Goal: Task Accomplishment & Management: Use online tool/utility

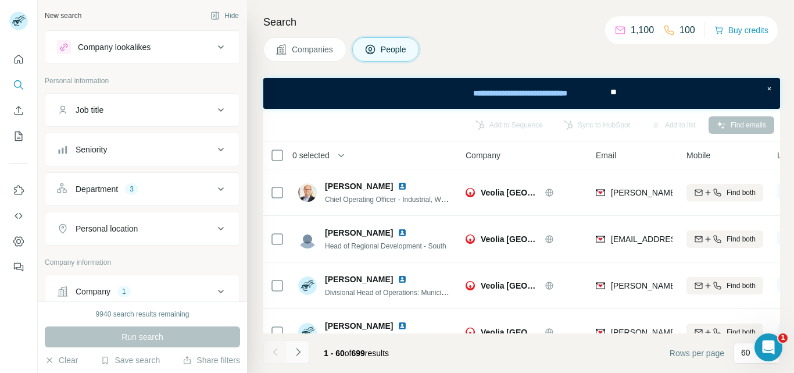
click at [299, 352] on icon "Navigate to next page" at bounding box center [298, 352] width 4 height 8
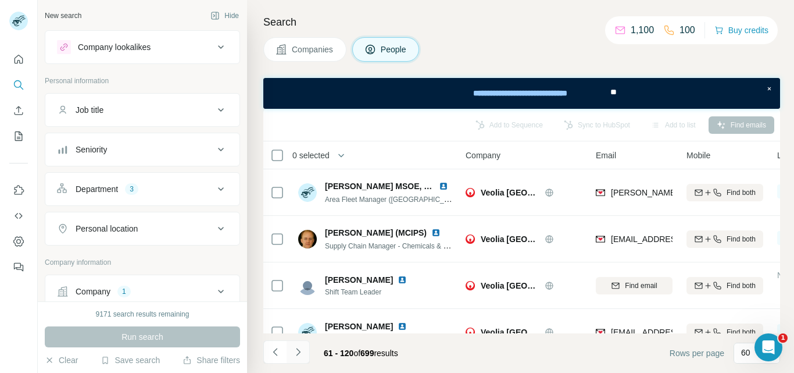
click at [300, 349] on icon "Navigate to next page" at bounding box center [299, 352] width 12 height 12
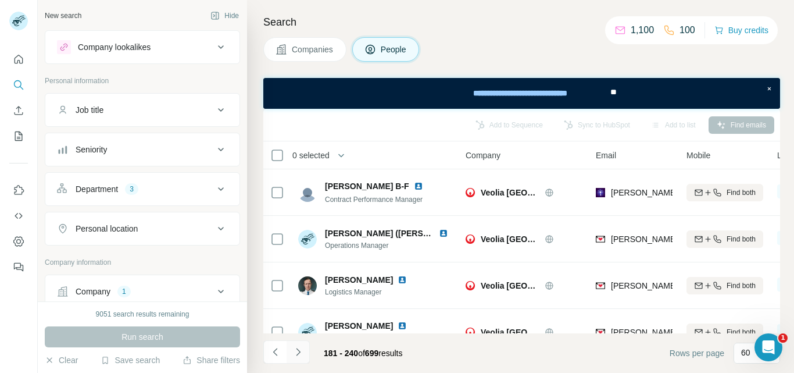
click at [300, 349] on icon "Navigate to next page" at bounding box center [299, 352] width 12 height 12
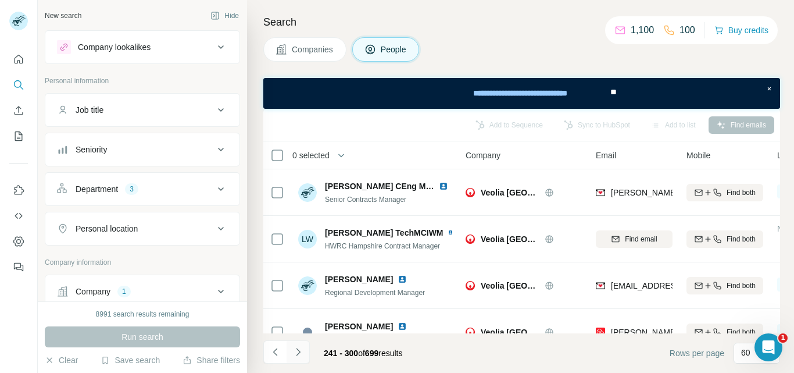
click at [300, 349] on icon "Navigate to next page" at bounding box center [299, 352] width 12 height 12
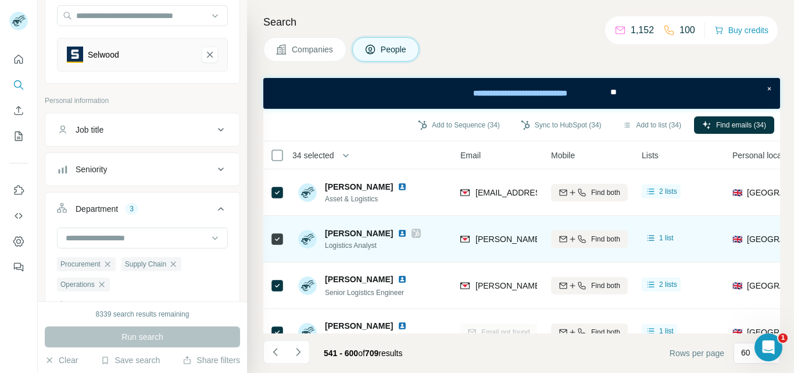
scroll to position [2633, 134]
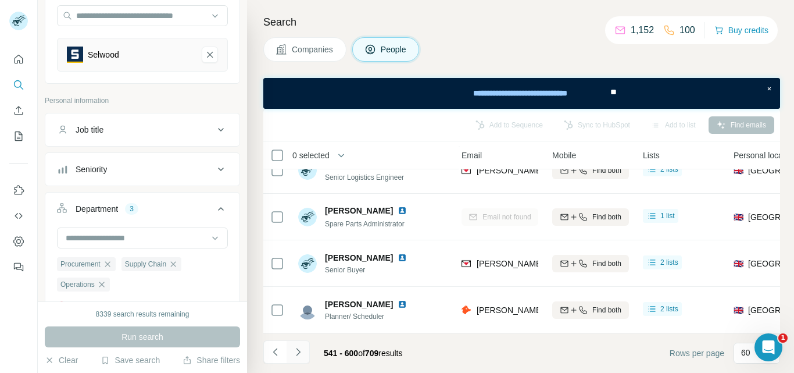
click at [299, 351] on icon "Navigate to next page" at bounding box center [298, 352] width 4 height 8
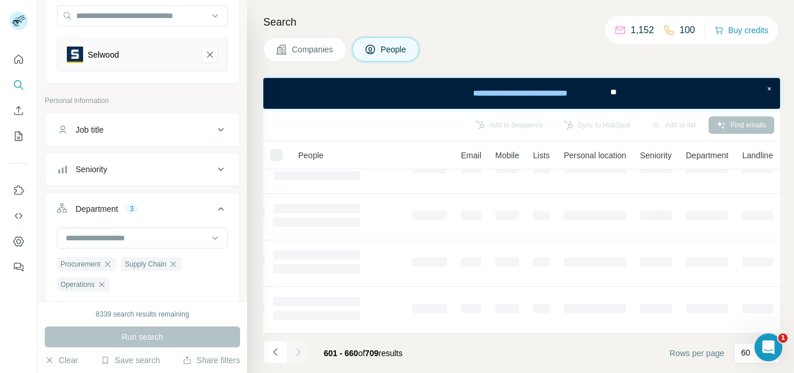
scroll to position [307, 79]
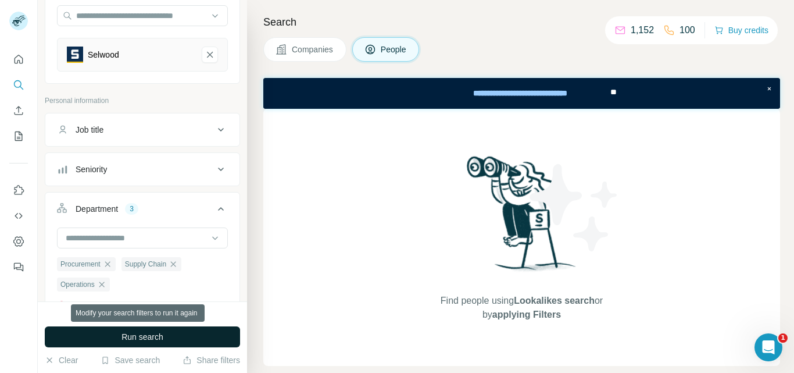
click at [145, 333] on span "Run search" at bounding box center [143, 337] width 42 height 12
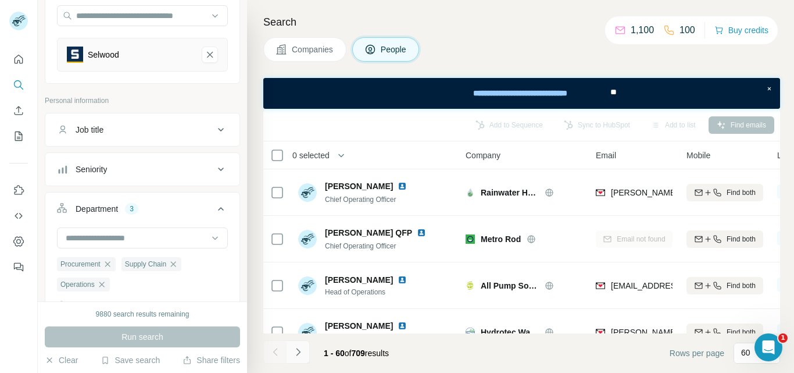
click at [298, 352] on icon "Navigate to next page" at bounding box center [299, 352] width 12 height 12
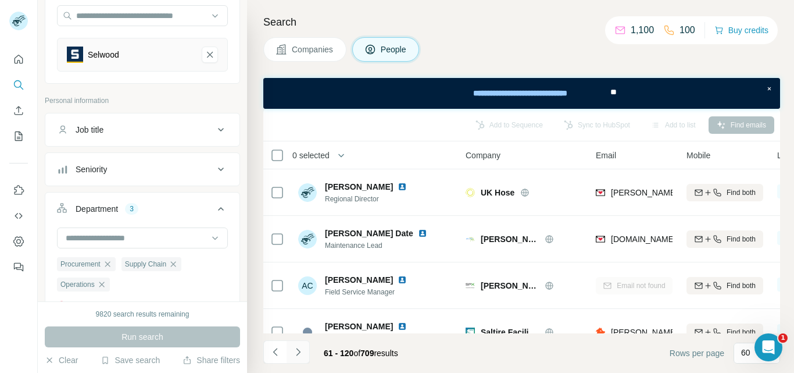
click at [298, 352] on icon "Navigate to next page" at bounding box center [299, 352] width 12 height 12
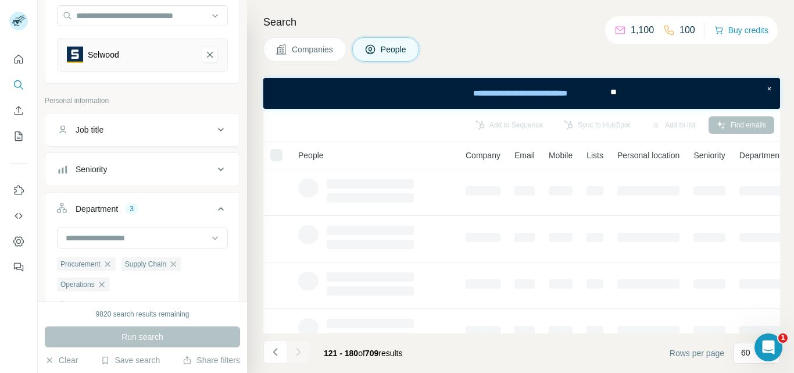
click at [298, 352] on div at bounding box center [298, 351] width 23 height 23
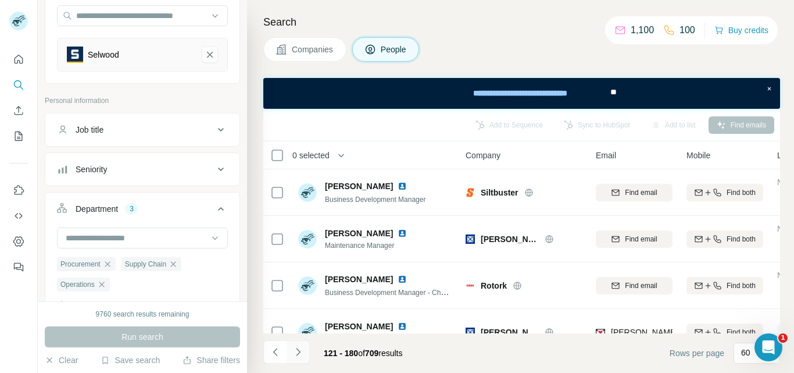
click at [300, 351] on icon "Navigate to next page" at bounding box center [299, 352] width 12 height 12
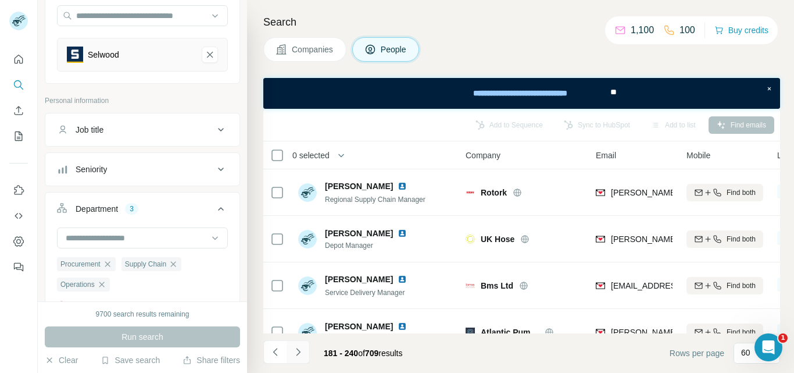
click at [299, 352] on icon "Navigate to next page" at bounding box center [298, 352] width 4 height 8
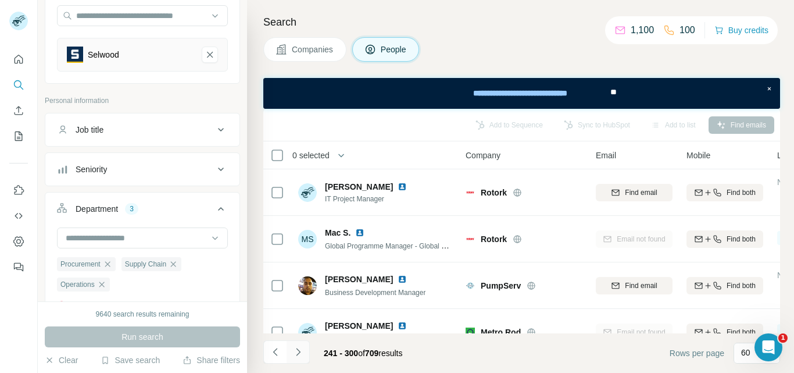
click at [299, 352] on icon "Navigate to next page" at bounding box center [298, 352] width 4 height 8
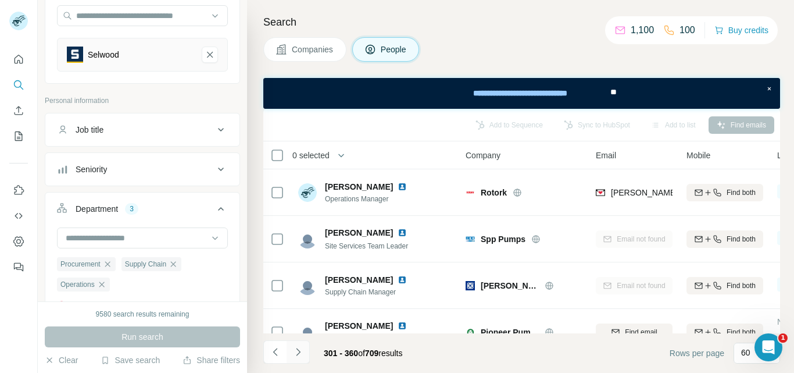
click at [299, 352] on icon "Navigate to next page" at bounding box center [298, 352] width 4 height 8
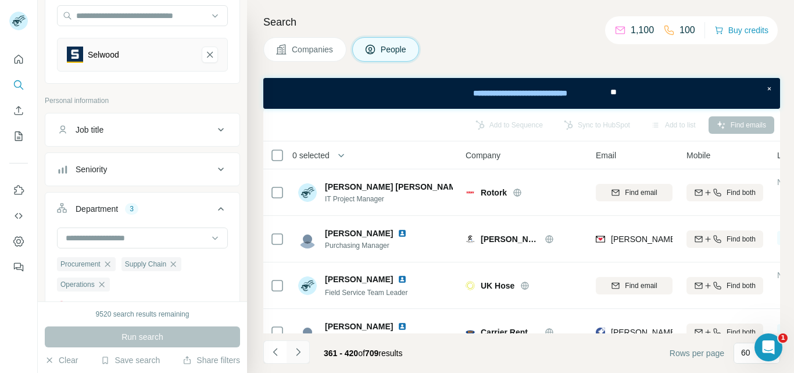
click at [299, 352] on icon "Navigate to next page" at bounding box center [298, 352] width 4 height 8
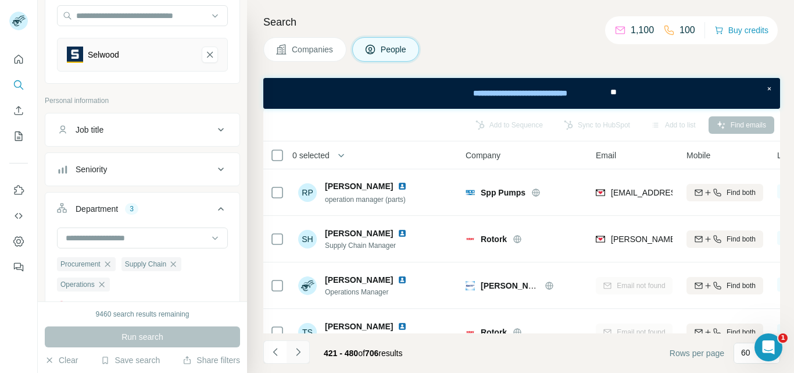
click at [299, 352] on icon "Navigate to next page" at bounding box center [298, 352] width 4 height 8
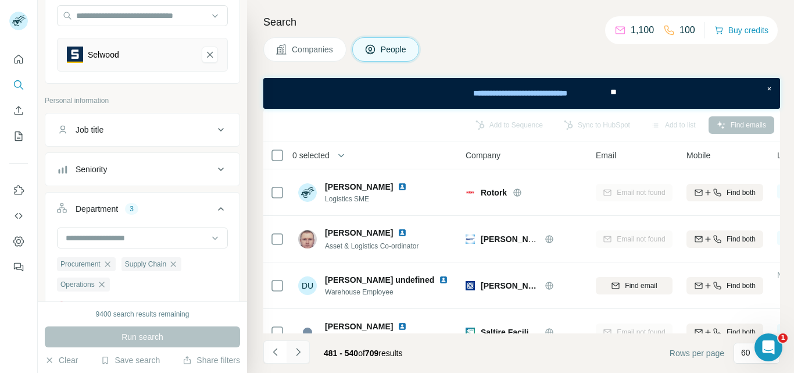
click at [299, 352] on icon "Navigate to next page" at bounding box center [298, 352] width 4 height 8
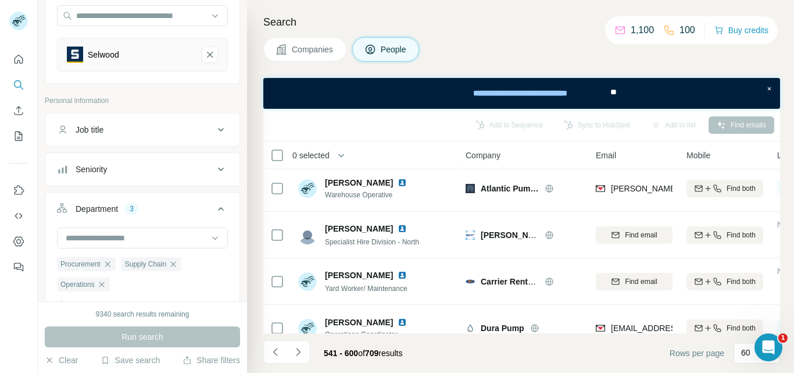
scroll to position [284, 0]
click at [301, 352] on icon "Navigate to next page" at bounding box center [299, 352] width 12 height 12
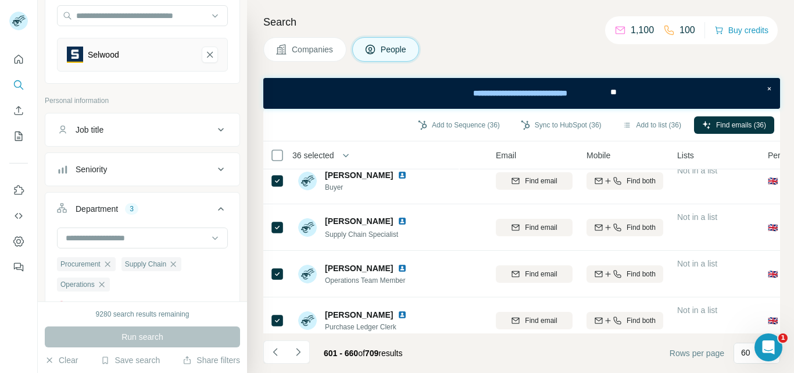
scroll to position [0, 100]
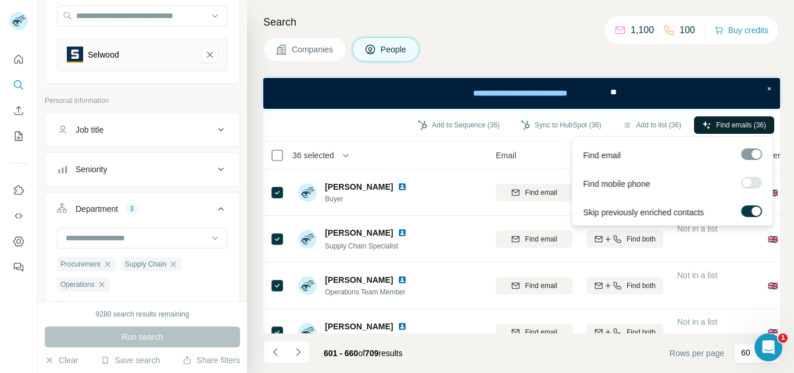
click at [728, 122] on span "Find emails (36)" at bounding box center [741, 125] width 50 height 10
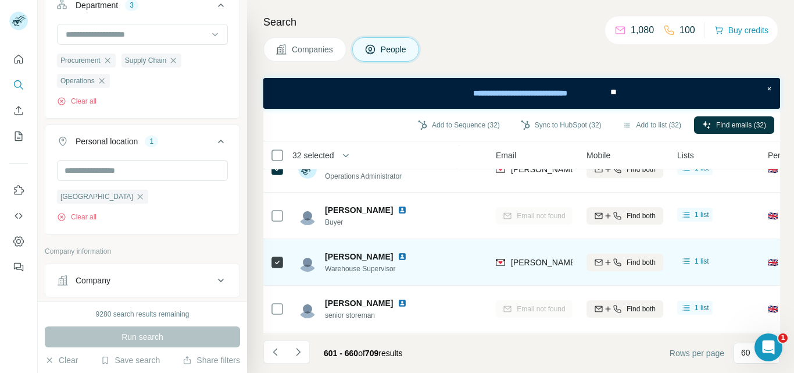
scroll to position [675, 100]
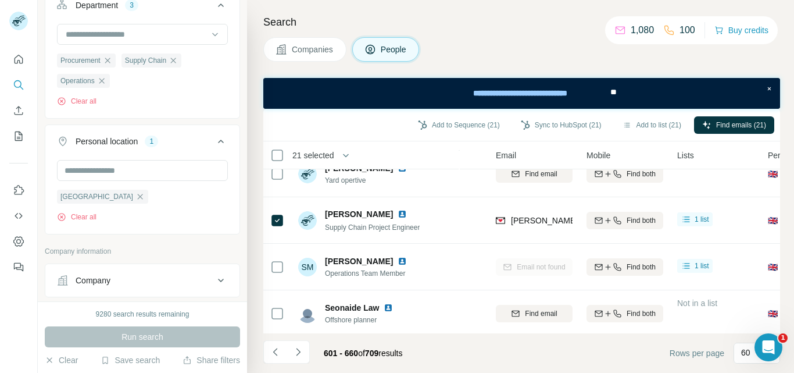
scroll to position [2298, 100]
click at [652, 123] on button "Add to list (21)" at bounding box center [652, 124] width 75 height 17
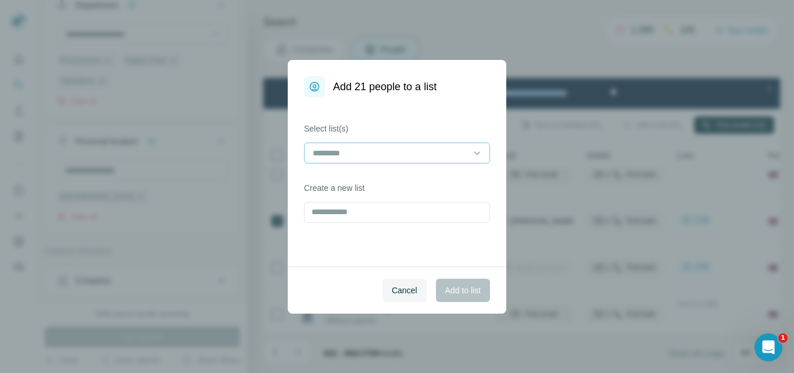
click at [466, 148] on input at bounding box center [390, 153] width 157 height 13
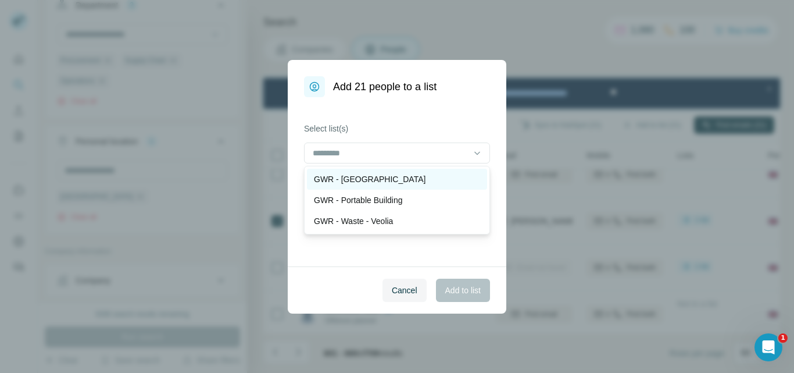
click at [379, 179] on div "GWR - [GEOGRAPHIC_DATA]" at bounding box center [397, 179] width 166 height 12
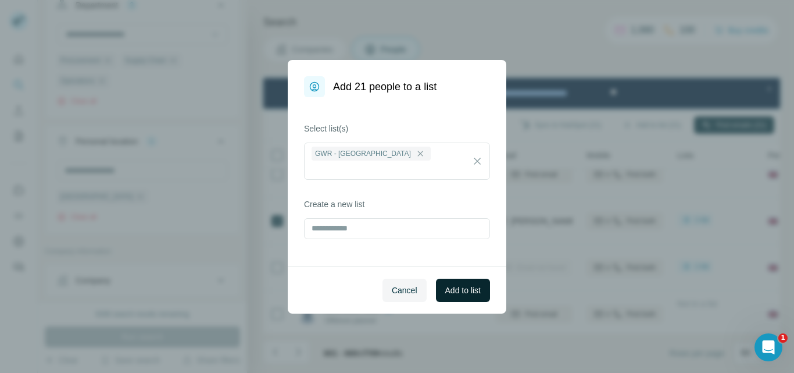
click at [465, 289] on span "Add to list" at bounding box center [462, 290] width 35 height 12
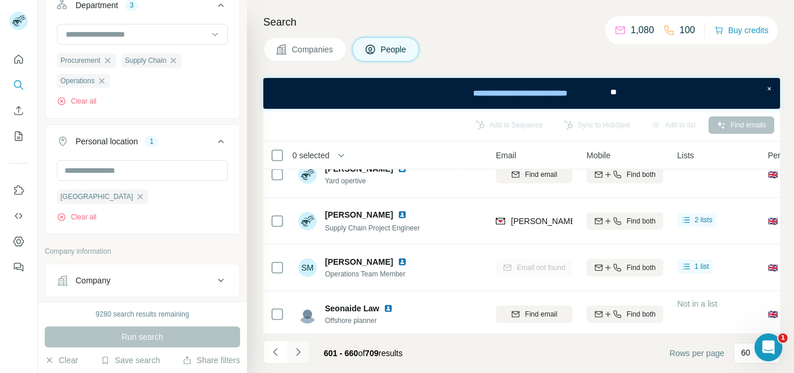
click at [299, 355] on icon "Navigate to next page" at bounding box center [299, 352] width 12 height 12
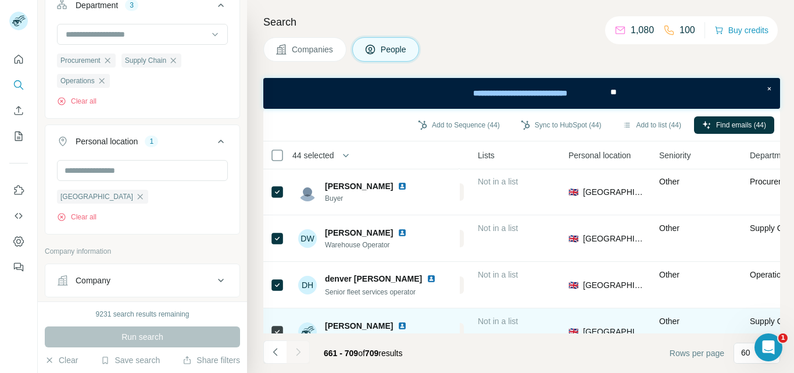
scroll to position [1811, 299]
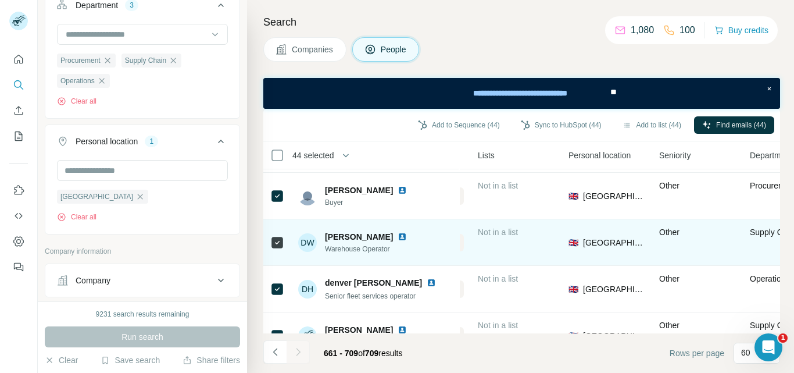
click at [271, 240] on icon at bounding box center [277, 243] width 14 height 14
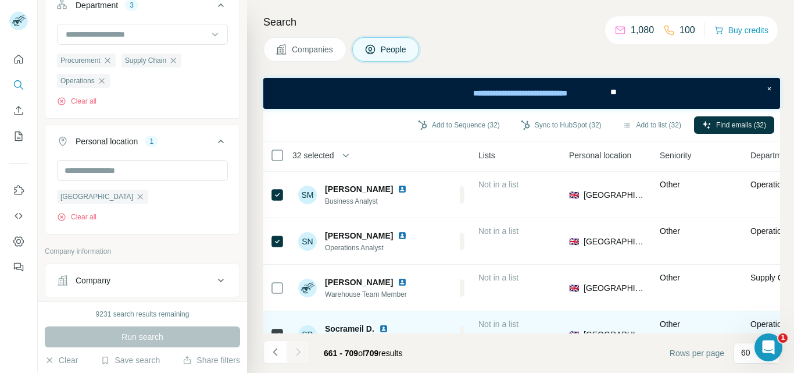
scroll to position [0, 299]
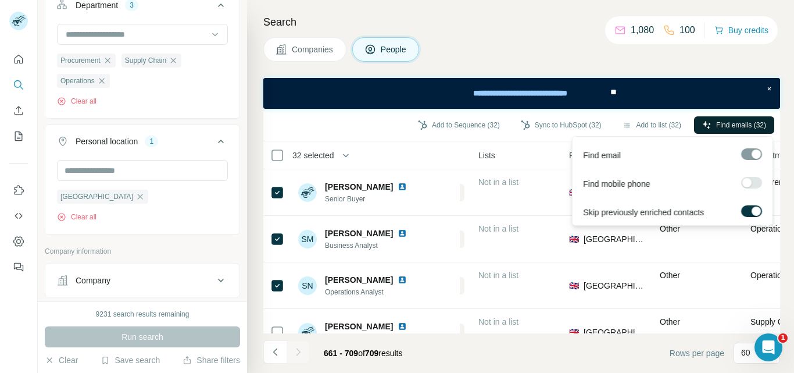
click at [725, 129] on span "Find emails (32)" at bounding box center [741, 125] width 50 height 10
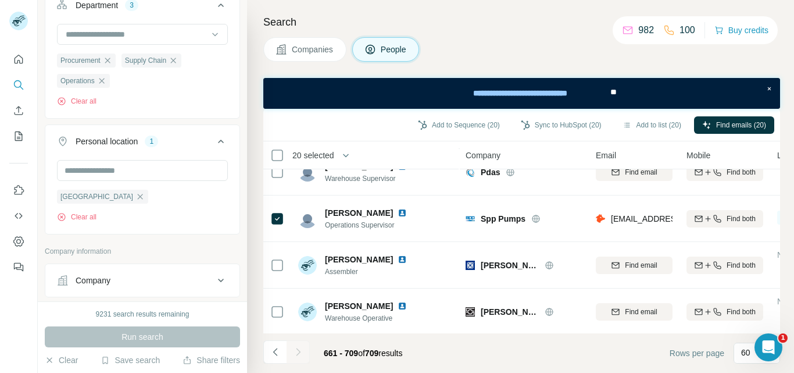
scroll to position [2121, 0]
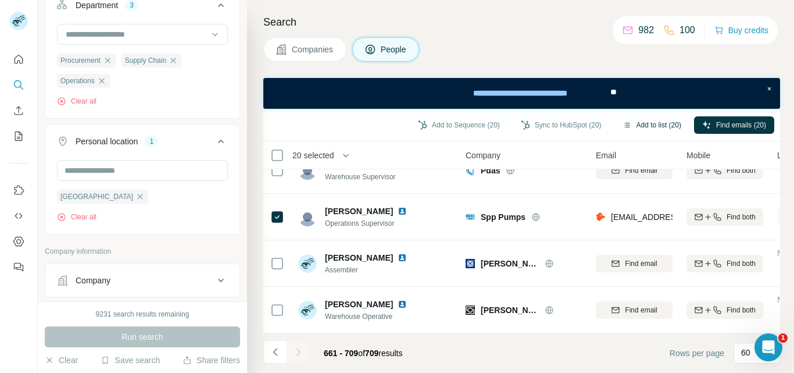
click at [646, 124] on button "Add to list (20)" at bounding box center [652, 124] width 75 height 17
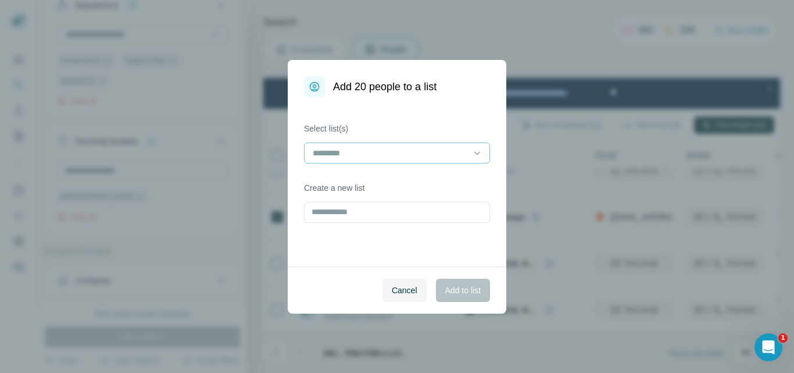
click at [458, 157] on input at bounding box center [390, 153] width 157 height 13
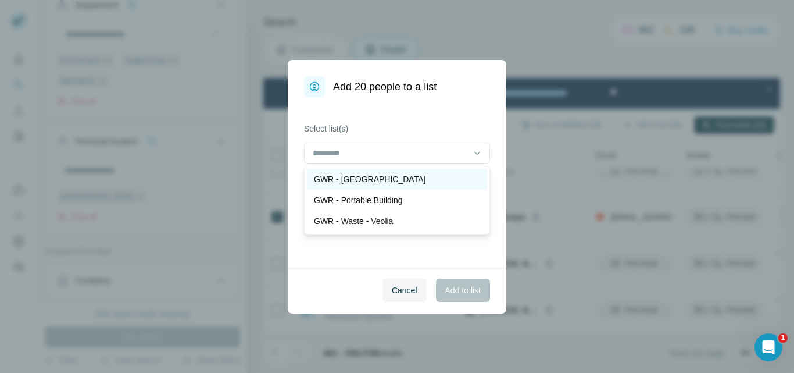
click at [362, 180] on p "GWR - [GEOGRAPHIC_DATA]" at bounding box center [370, 179] width 112 height 12
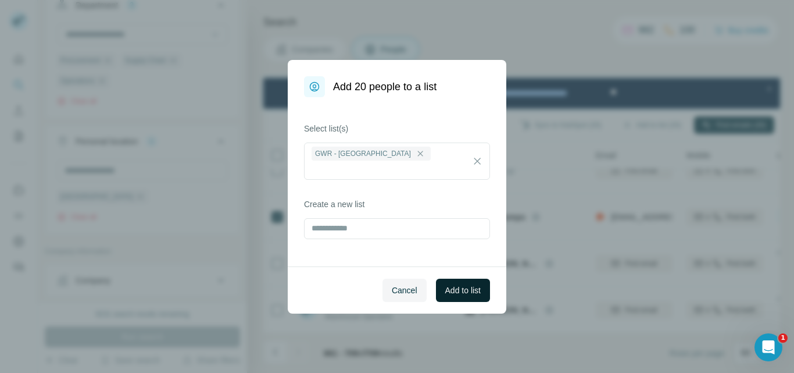
click at [466, 291] on span "Add to list" at bounding box center [462, 290] width 35 height 12
